Goal: Task Accomplishment & Management: Complete application form

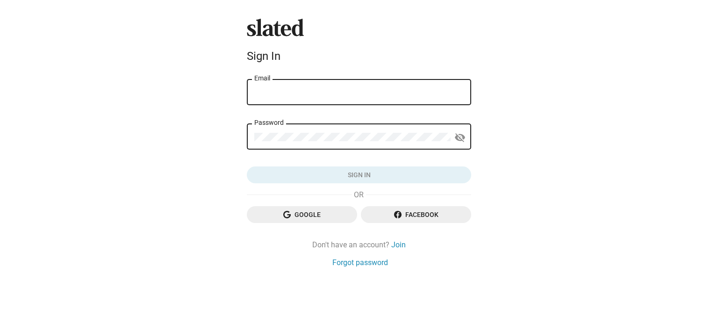
click at [256, 92] on input "Email" at bounding box center [359, 92] width 210 height 8
type input "[EMAIL_ADDRESS][DOMAIN_NAME]"
click at [256, 133] on div "Password" at bounding box center [352, 136] width 196 height 28
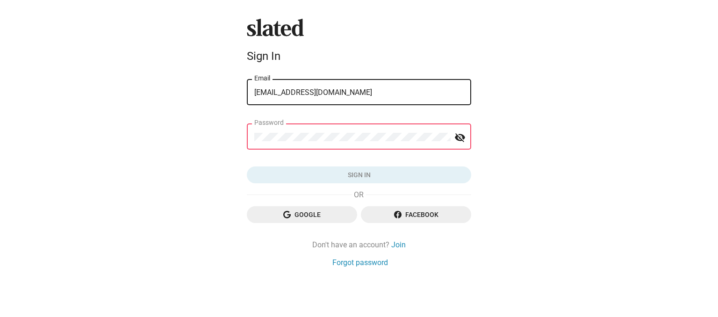
click at [256, 133] on div "Password" at bounding box center [352, 136] width 196 height 28
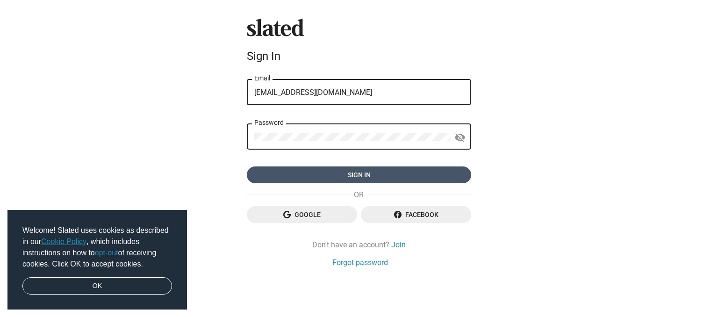
click at [313, 174] on span "Sign in" at bounding box center [359, 175] width 210 height 17
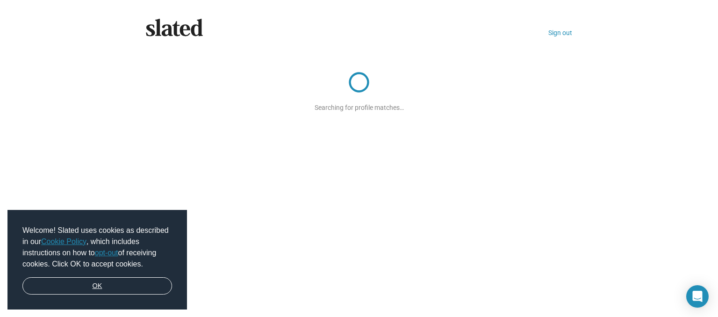
click at [120, 290] on link "OK" at bounding box center [97, 286] width 150 height 18
